Goal: Information Seeking & Learning: Learn about a topic

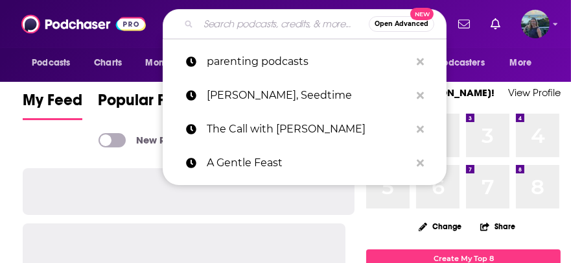
click at [211, 26] on input "Search podcasts, credits, & more..." at bounding box center [283, 24] width 171 height 21
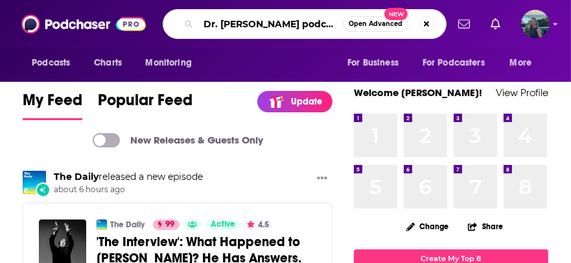
type input "Dr. [PERSON_NAME] podcast"
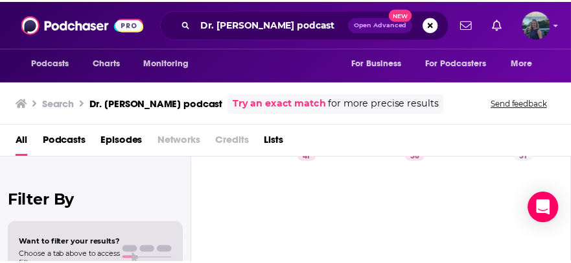
scroll to position [65, 0]
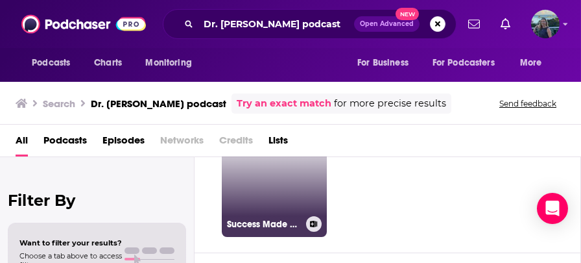
click at [253, 182] on link "41 Success Made Simple with Dr. [PERSON_NAME]" at bounding box center [274, 184] width 105 height 105
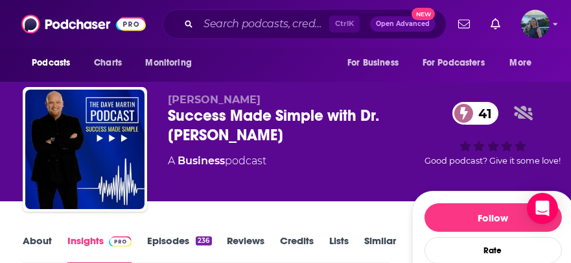
click at [40, 242] on link "About" at bounding box center [37, 249] width 29 height 30
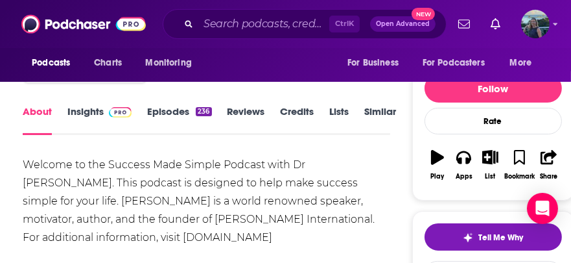
scroll to position [130, 0]
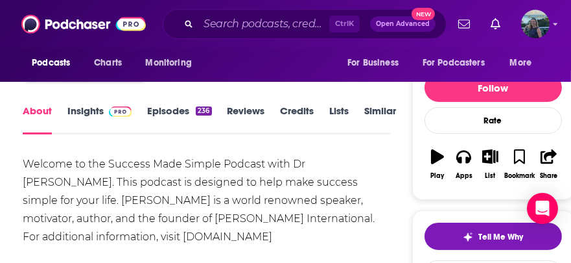
click at [183, 110] on link "Episodes 236" at bounding box center [179, 119] width 64 height 30
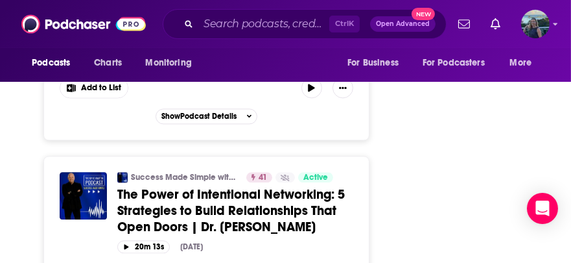
scroll to position [2917, 0]
